Goal: Communication & Community: Answer question/provide support

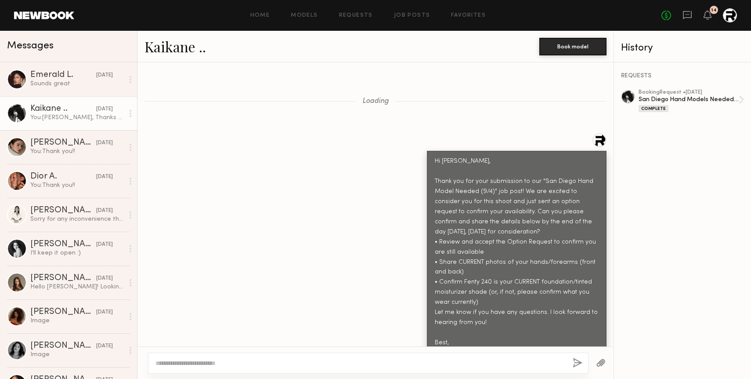
scroll to position [3220, 0]
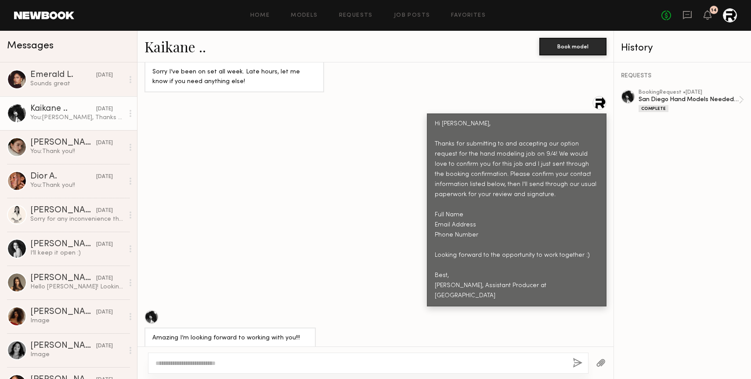
scroll to position [3220, 0]
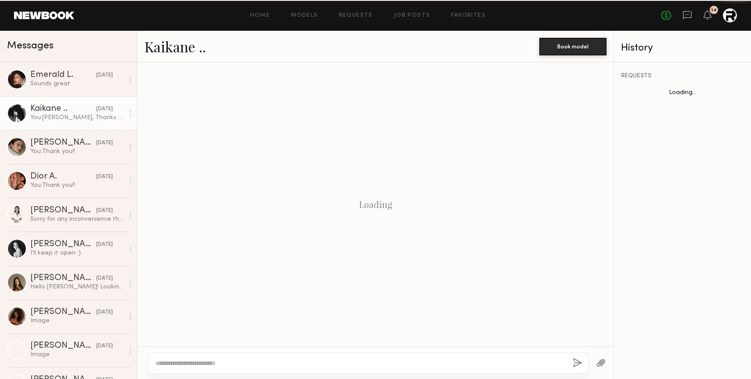
scroll to position [1385, 0]
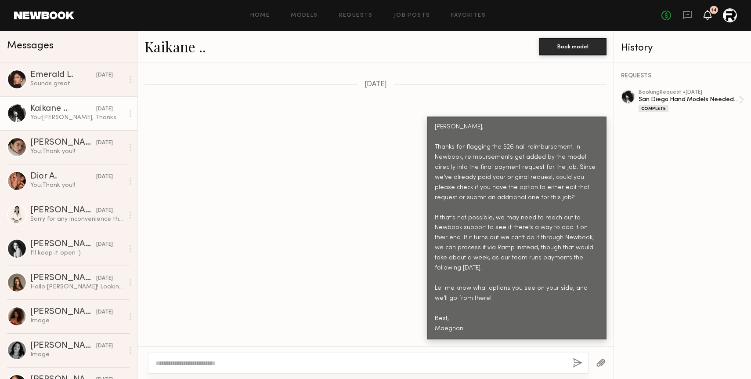
click at [710, 15] on icon at bounding box center [707, 14] width 7 height 6
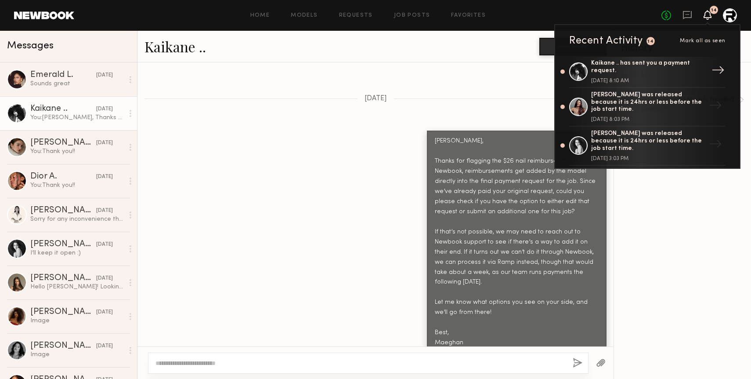
scroll to position [64, 0]
click at [674, 72] on div "Kaikane .. has sent you a payment request." at bounding box center [648, 67] width 114 height 15
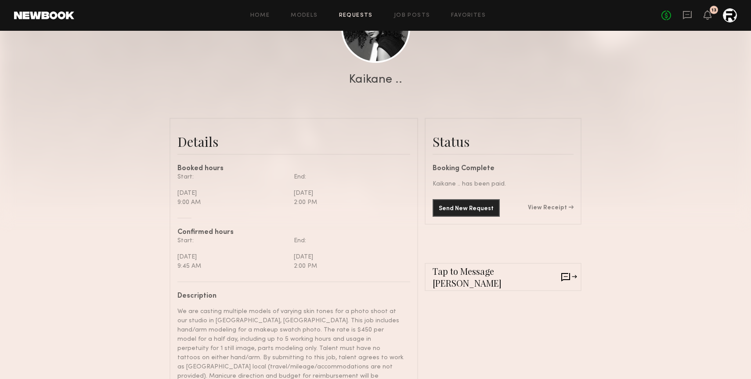
scroll to position [132, 0]
click at [461, 209] on button "Send New Request" at bounding box center [466, 209] width 67 height 18
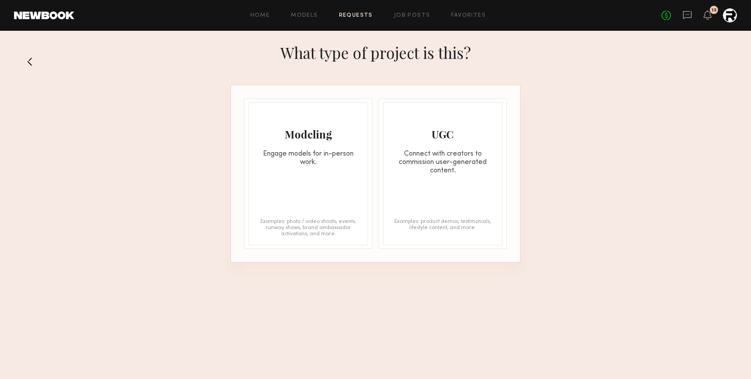
click at [28, 57] on button at bounding box center [33, 61] width 14 height 14
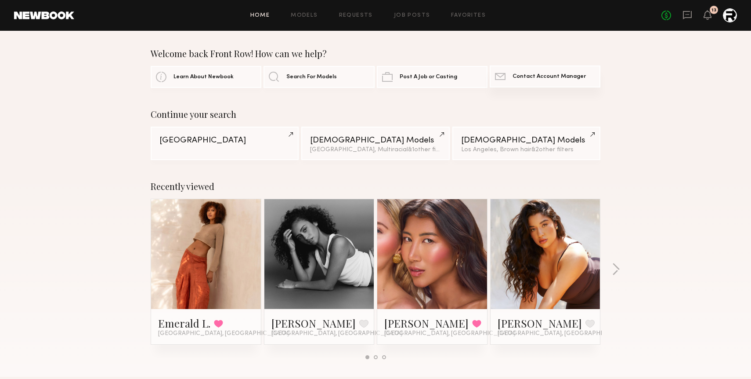
click at [544, 75] on span "Contact Account Manager" at bounding box center [548, 77] width 73 height 6
